Goal: Information Seeking & Learning: Learn about a topic

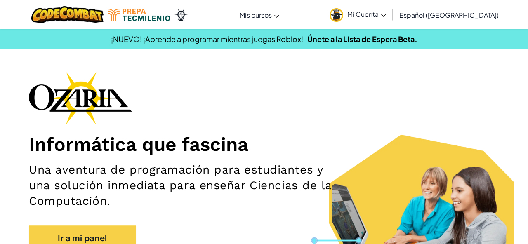
click at [234, 74] on div "Informática que fascina Una aventura de programación para estudiantes y una sol…" at bounding box center [264, 165] width 470 height 187
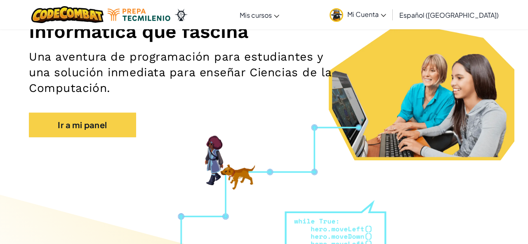
scroll to position [117, 0]
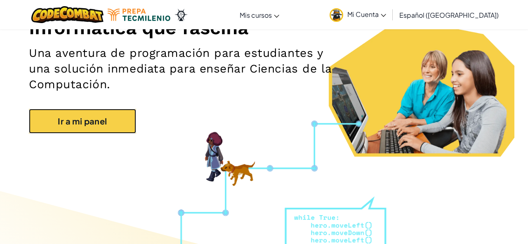
click at [114, 123] on link "Ir a mi panel" at bounding box center [82, 121] width 107 height 25
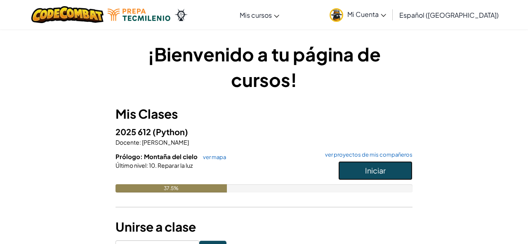
click at [376, 170] on span "Iniciar" at bounding box center [375, 170] width 21 height 9
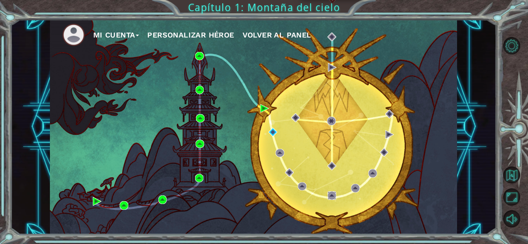
click at [329, 196] on img at bounding box center [332, 195] width 9 height 9
click at [270, 130] on img at bounding box center [273, 132] width 9 height 9
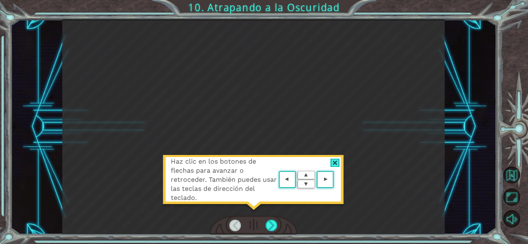
click at [333, 162] on div at bounding box center [334, 163] width 9 height 9
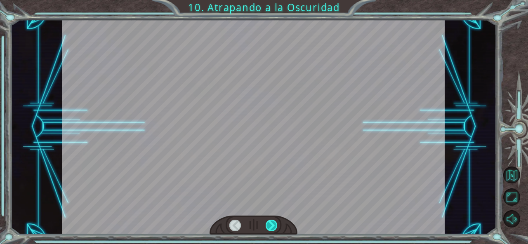
click at [267, 229] on div at bounding box center [272, 226] width 12 height 12
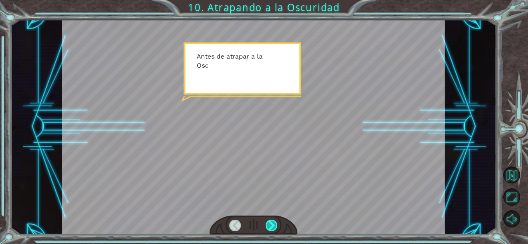
click at [275, 222] on div at bounding box center [272, 226] width 12 height 12
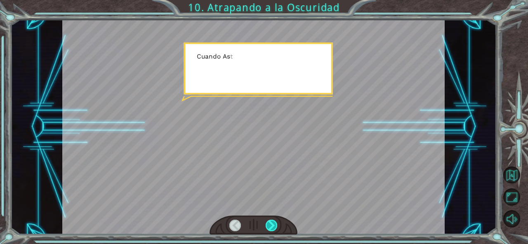
click at [275, 222] on div at bounding box center [272, 226] width 12 height 12
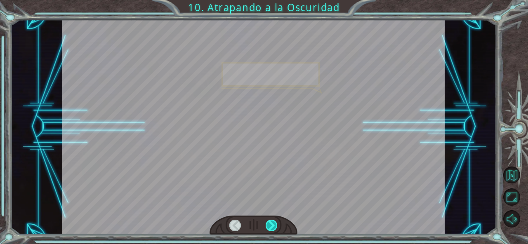
click at [275, 222] on div at bounding box center [272, 226] width 12 height 12
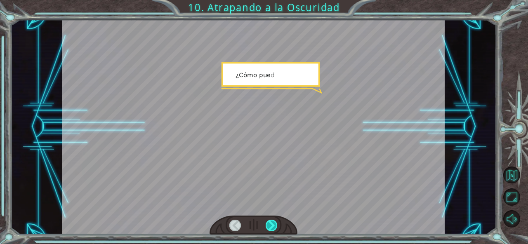
click at [275, 222] on div at bounding box center [272, 226] width 12 height 12
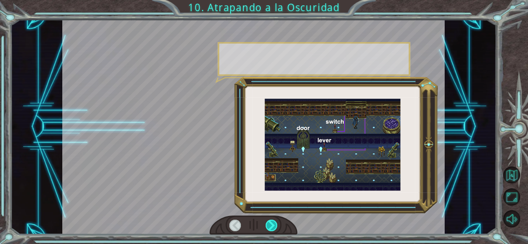
click at [275, 222] on div at bounding box center [272, 226] width 12 height 12
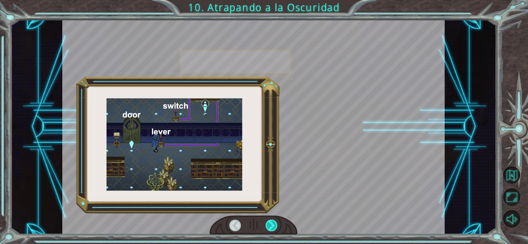
click at [275, 222] on div at bounding box center [272, 226] width 12 height 12
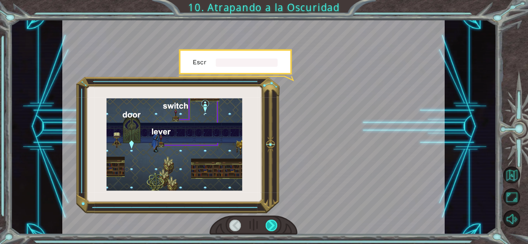
click at [275, 222] on div at bounding box center [272, 226] width 12 height 12
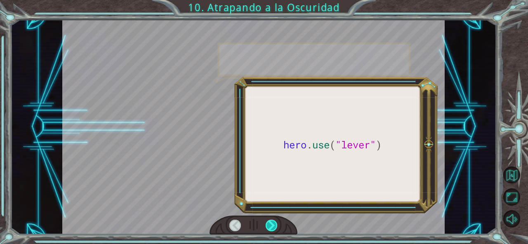
click at [275, 222] on div at bounding box center [272, 226] width 12 height 12
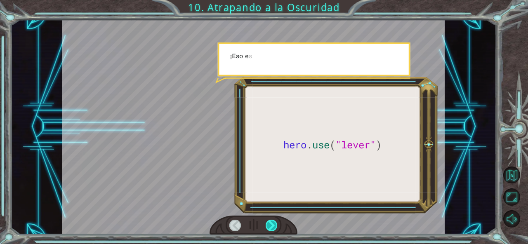
click at [275, 222] on div at bounding box center [272, 226] width 12 height 12
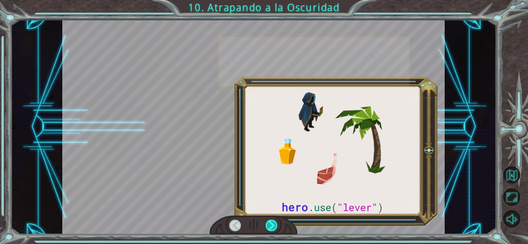
click at [275, 222] on div at bounding box center [272, 226] width 12 height 12
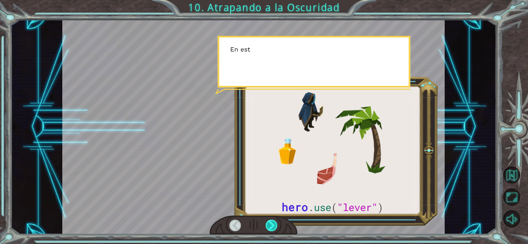
click at [275, 222] on div at bounding box center [272, 226] width 12 height 12
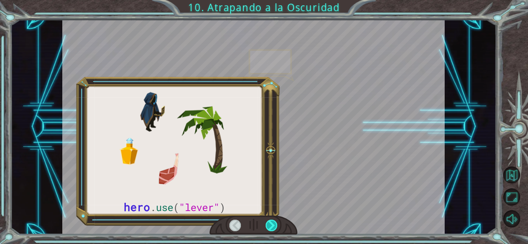
click at [275, 222] on div at bounding box center [272, 226] width 12 height 12
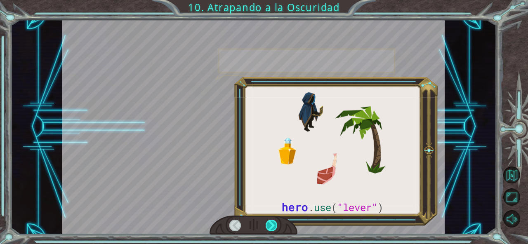
click at [275, 222] on div at bounding box center [272, 226] width 12 height 12
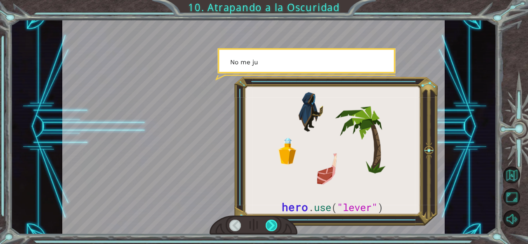
click at [275, 222] on div at bounding box center [272, 226] width 12 height 12
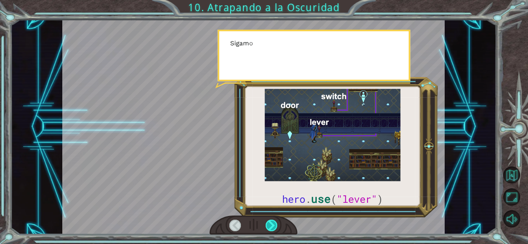
click at [275, 222] on div at bounding box center [272, 226] width 12 height 12
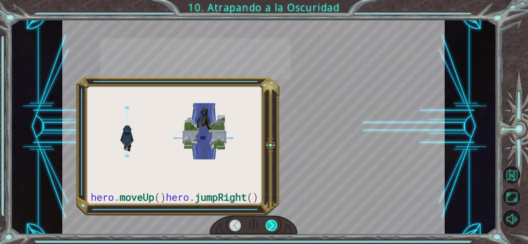
click at [275, 222] on div at bounding box center [272, 226] width 12 height 12
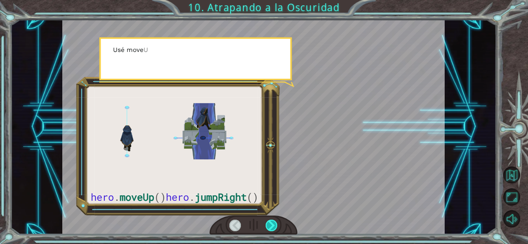
click at [275, 222] on div at bounding box center [272, 226] width 12 height 12
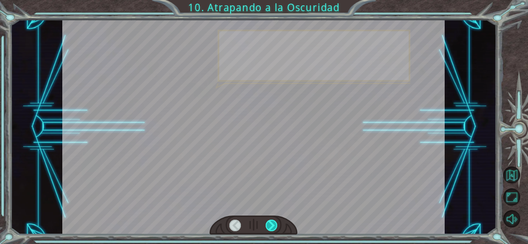
click at [275, 222] on div at bounding box center [272, 226] width 12 height 12
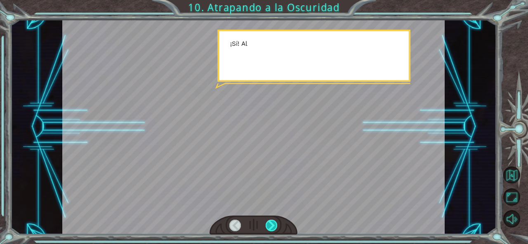
click at [275, 222] on div at bounding box center [272, 226] width 12 height 12
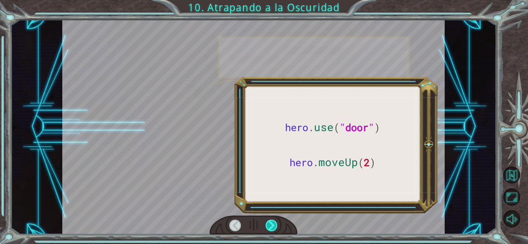
click at [275, 222] on div at bounding box center [272, 226] width 12 height 12
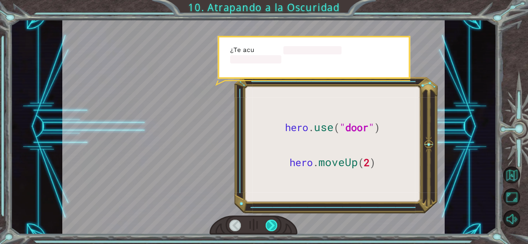
click at [275, 222] on div at bounding box center [272, 226] width 12 height 12
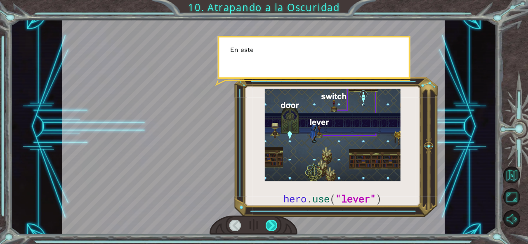
click at [275, 222] on div at bounding box center [272, 226] width 12 height 12
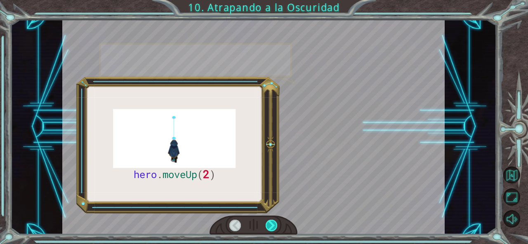
click at [275, 222] on div at bounding box center [272, 226] width 12 height 12
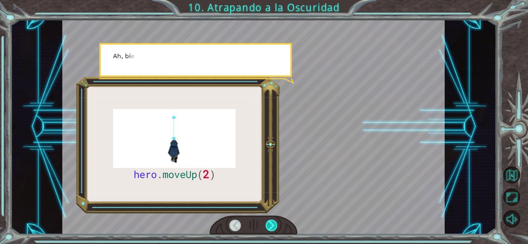
click at [275, 222] on div at bounding box center [272, 226] width 12 height 12
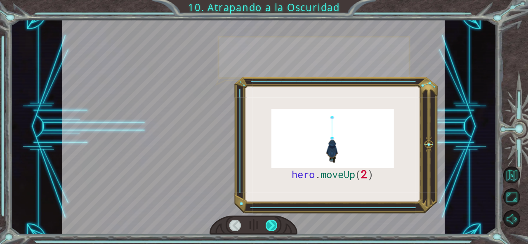
click at [275, 222] on div at bounding box center [272, 226] width 12 height 12
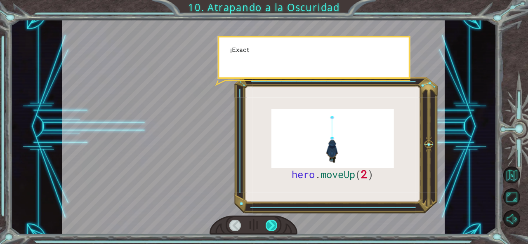
click at [275, 222] on div at bounding box center [272, 226] width 12 height 12
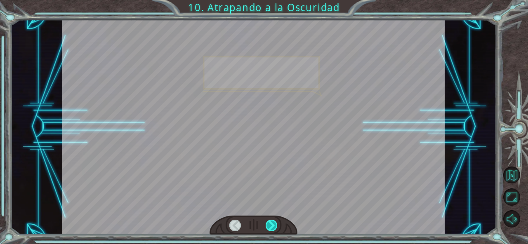
click at [275, 222] on div at bounding box center [272, 226] width 12 height 12
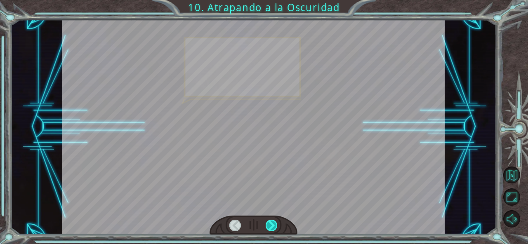
click at [275, 222] on div at bounding box center [272, 226] width 12 height 12
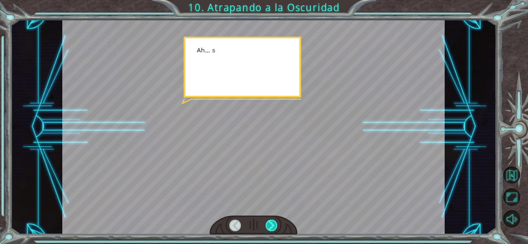
click at [275, 222] on div at bounding box center [272, 226] width 12 height 12
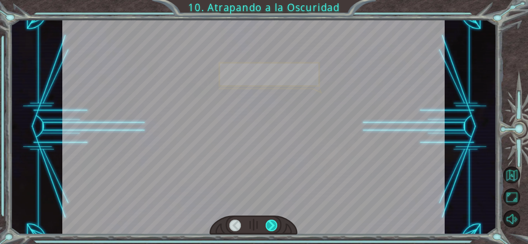
click at [275, 222] on div at bounding box center [272, 226] width 12 height 12
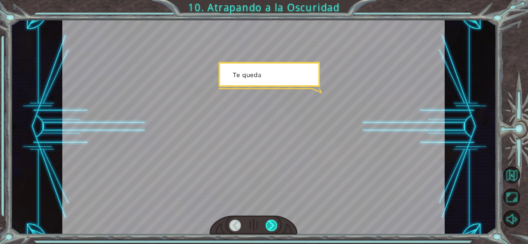
click at [275, 222] on div at bounding box center [272, 226] width 12 height 12
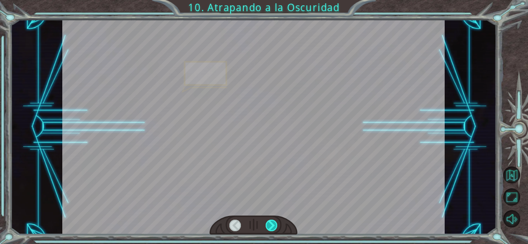
click at [275, 222] on div at bounding box center [272, 226] width 12 height 12
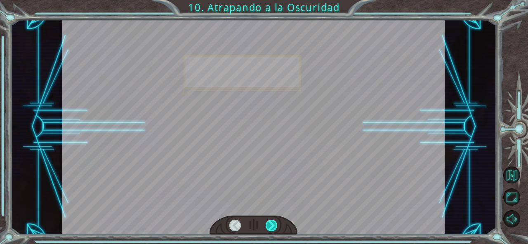
click at [275, 222] on div at bounding box center [272, 226] width 12 height 12
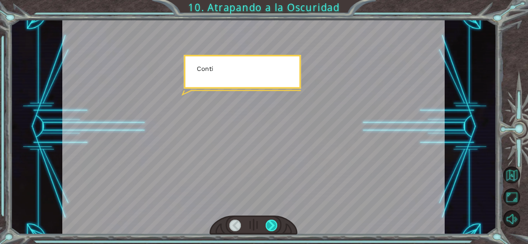
click at [275, 222] on div at bounding box center [272, 226] width 12 height 12
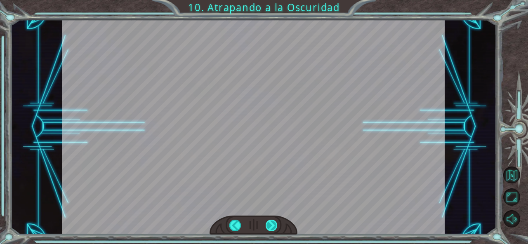
click at [275, 0] on div "hero . moveUp ( 2 ) A n t e s d e a t r a p a r a l a O s c u r i d a d c o n c…" at bounding box center [264, 0] width 528 height 0
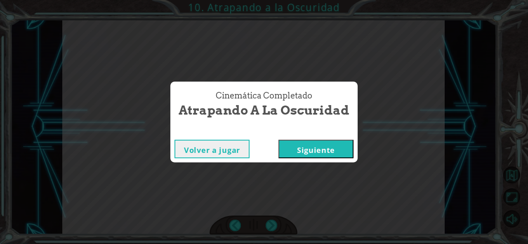
click at [305, 152] on button "Siguiente" at bounding box center [316, 149] width 75 height 19
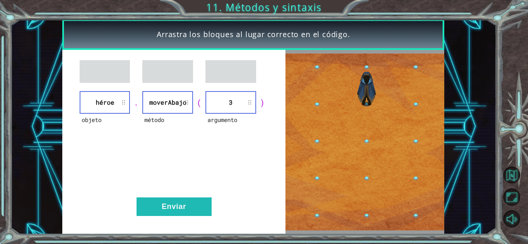
click at [177, 219] on div "objeto héroe . método moverAbajo ( argumento 3 ) Enviar" at bounding box center [173, 142] width 223 height 184
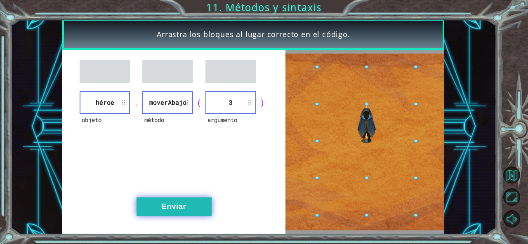
click at [177, 212] on button "Enviar" at bounding box center [174, 207] width 75 height 19
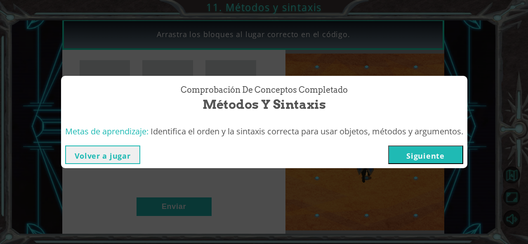
click at [399, 153] on button "Siguiente" at bounding box center [425, 155] width 75 height 19
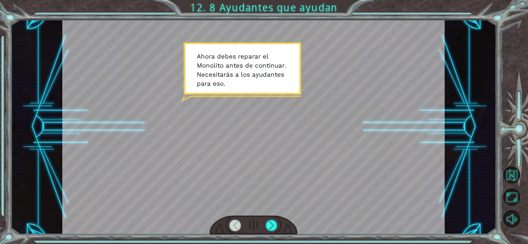
click at [335, 140] on div at bounding box center [253, 126] width 382 height 215
click at [293, 144] on div at bounding box center [253, 126] width 382 height 215
drag, startPoint x: 293, startPoint y: 144, endPoint x: 290, endPoint y: 118, distance: 26.5
click at [293, 144] on div at bounding box center [253, 126] width 382 height 215
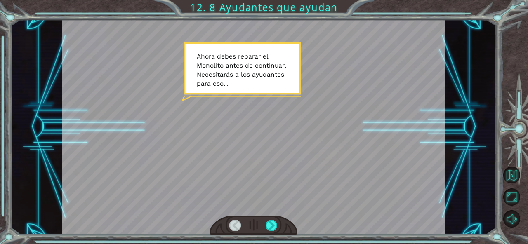
click at [290, 118] on div at bounding box center [253, 126] width 382 height 215
click at [287, 77] on div at bounding box center [253, 126] width 382 height 215
click at [275, 224] on div at bounding box center [272, 226] width 12 height 12
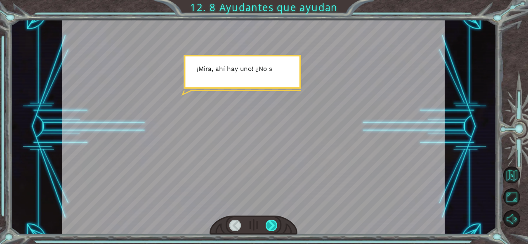
click at [275, 224] on div at bounding box center [272, 226] width 12 height 12
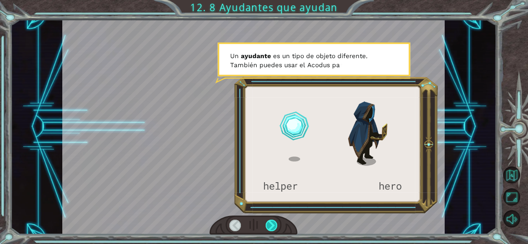
click at [275, 224] on div at bounding box center [272, 226] width 12 height 12
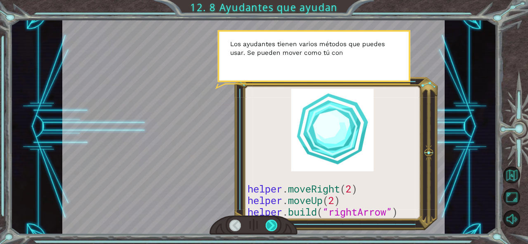
click at [275, 224] on div at bounding box center [272, 226] width 12 height 12
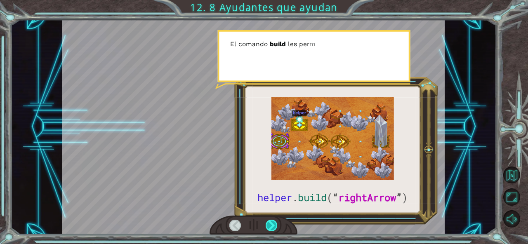
click at [276, 224] on div at bounding box center [272, 226] width 12 height 12
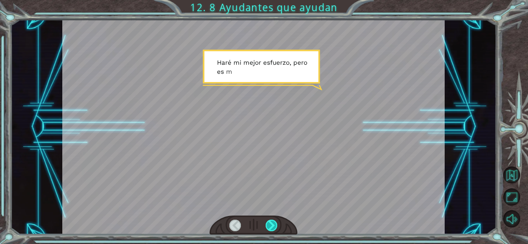
click at [276, 224] on div at bounding box center [272, 226] width 12 height 12
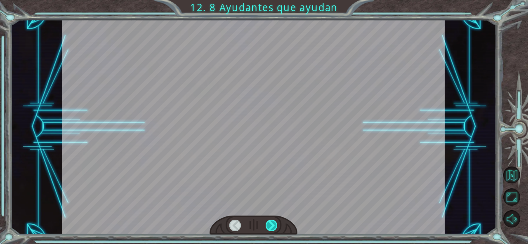
click at [276, 224] on div at bounding box center [272, 226] width 12 height 12
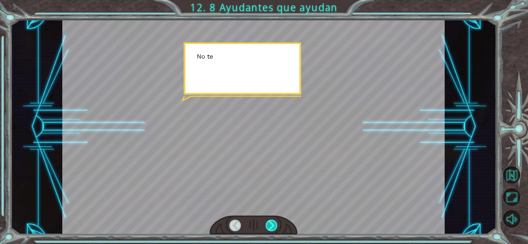
click at [277, 224] on div at bounding box center [272, 226] width 12 height 12
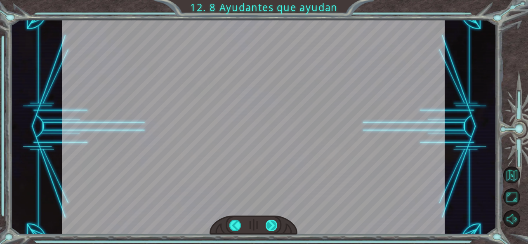
click at [277, 224] on div at bounding box center [272, 226] width 12 height 12
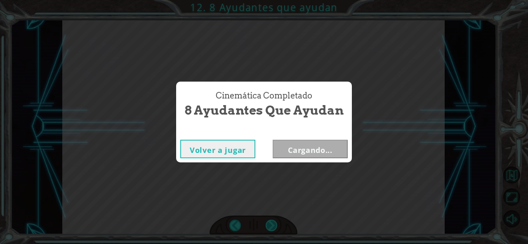
click at [277, 224] on div "Cinemática Completado 8 Ayudantes que ayudan Volver a jugar Cargando..." at bounding box center [264, 122] width 528 height 244
click at [319, 148] on button "Siguiente" at bounding box center [310, 149] width 75 height 19
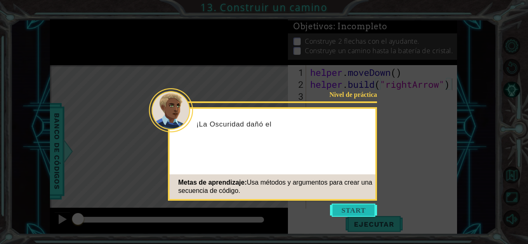
click at [357, 211] on button "Start" at bounding box center [353, 210] width 47 height 13
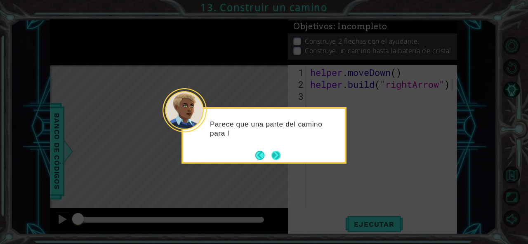
click at [276, 154] on button "Next" at bounding box center [275, 155] width 9 height 9
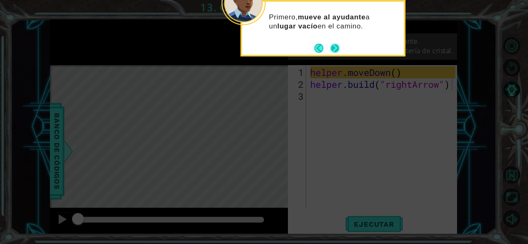
click at [333, 46] on button "Next" at bounding box center [334, 48] width 9 height 9
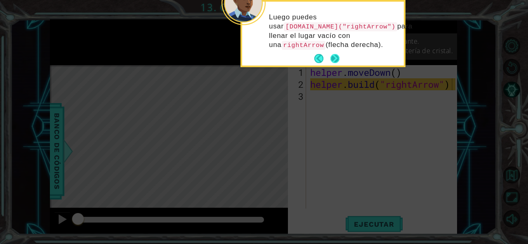
click at [337, 47] on p "Luego puedes usar [DOMAIN_NAME]("rightArrow") para llenar el lugar vacío con un…" at bounding box center [333, 31] width 129 height 37
click at [337, 54] on button "Next" at bounding box center [334, 58] width 9 height 9
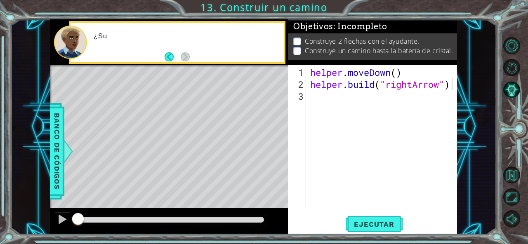
click at [337, 52] on p "Construye un camino hasta la batería de cristal." at bounding box center [379, 50] width 148 height 9
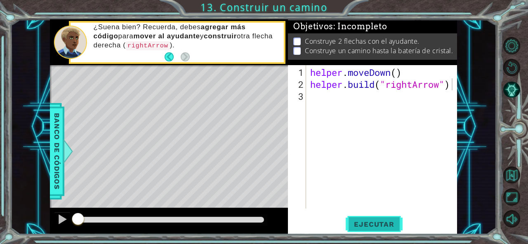
click at [388, 222] on span "Ejecutar" at bounding box center [374, 224] width 57 height 8
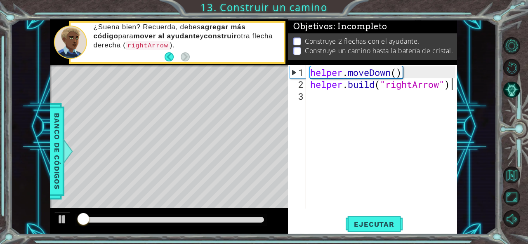
click at [347, 168] on div "helper . moveDown ( ) helper . build ( "rightArrow" )" at bounding box center [384, 150] width 151 height 168
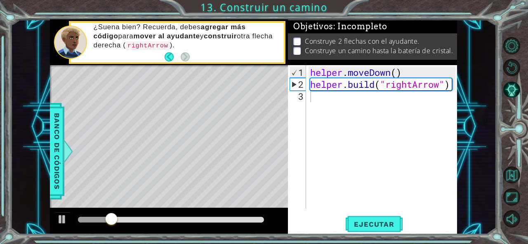
click at [247, 159] on div "Level Map" at bounding box center [240, 186] width 381 height 243
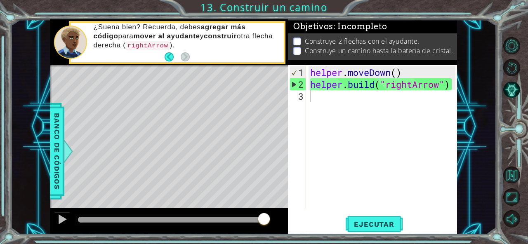
click at [170, 100] on div "Level Map" at bounding box center [240, 186] width 381 height 243
click at [111, 120] on div "Level Map" at bounding box center [240, 186] width 381 height 243
click at [113, 124] on div "Level Map" at bounding box center [240, 186] width 381 height 243
click at [393, 224] on span "Ejecutar" at bounding box center [374, 224] width 57 height 8
